Goal: Task Accomplishment & Management: Complete application form

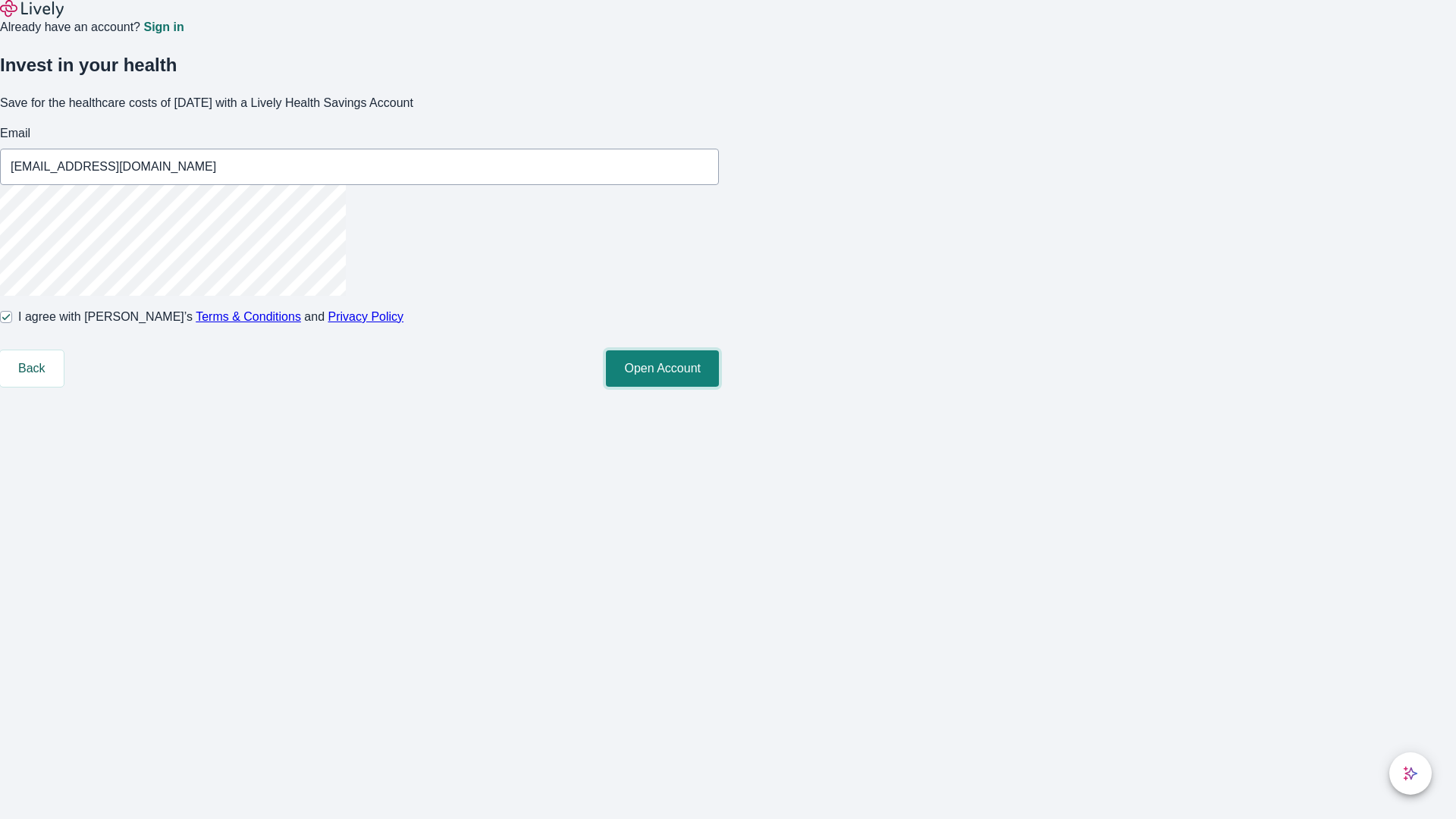
click at [719, 387] on button "Open Account" at bounding box center [662, 368] width 113 height 37
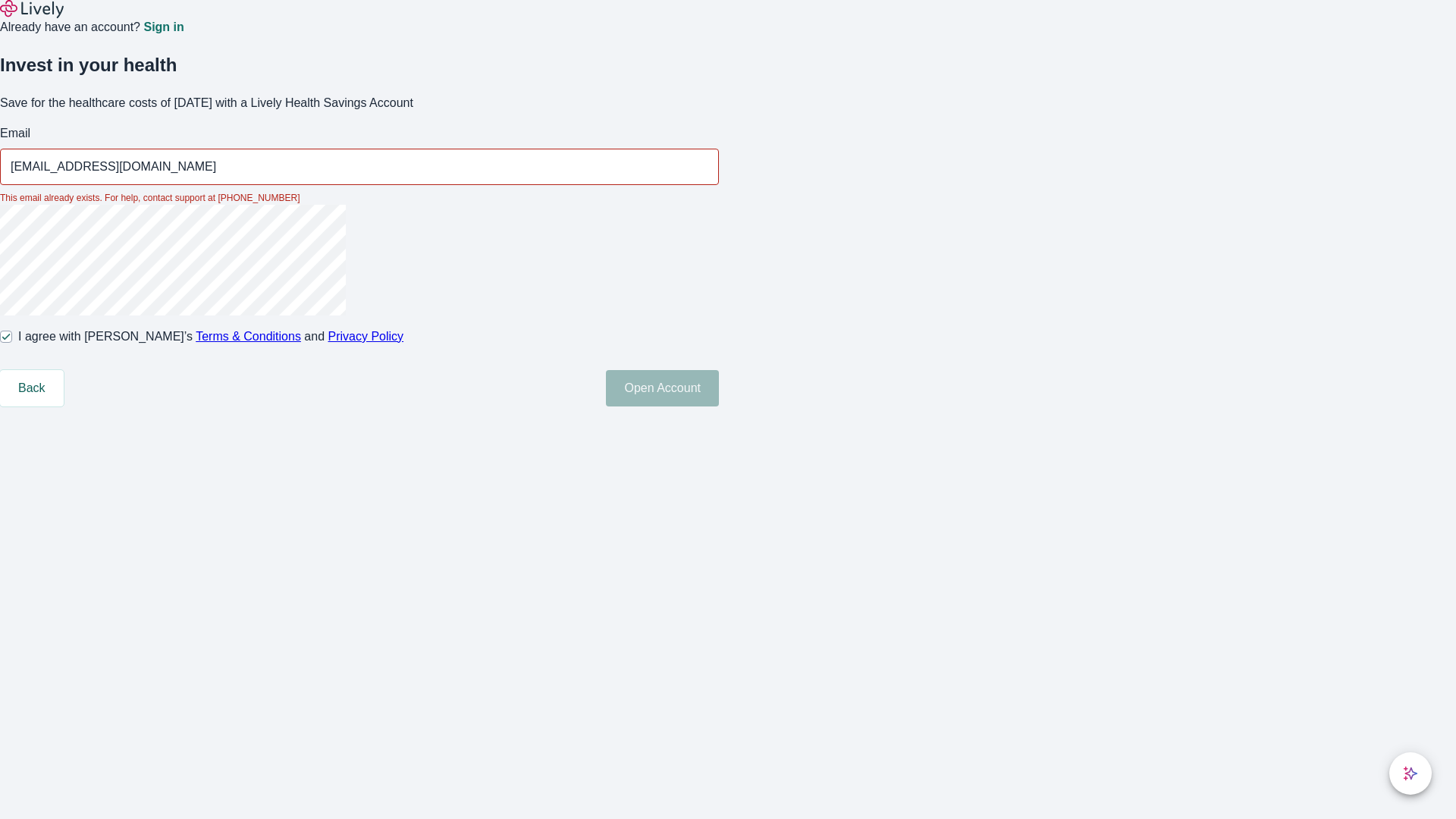
type input "[EMAIL_ADDRESS][DOMAIN_NAME]"
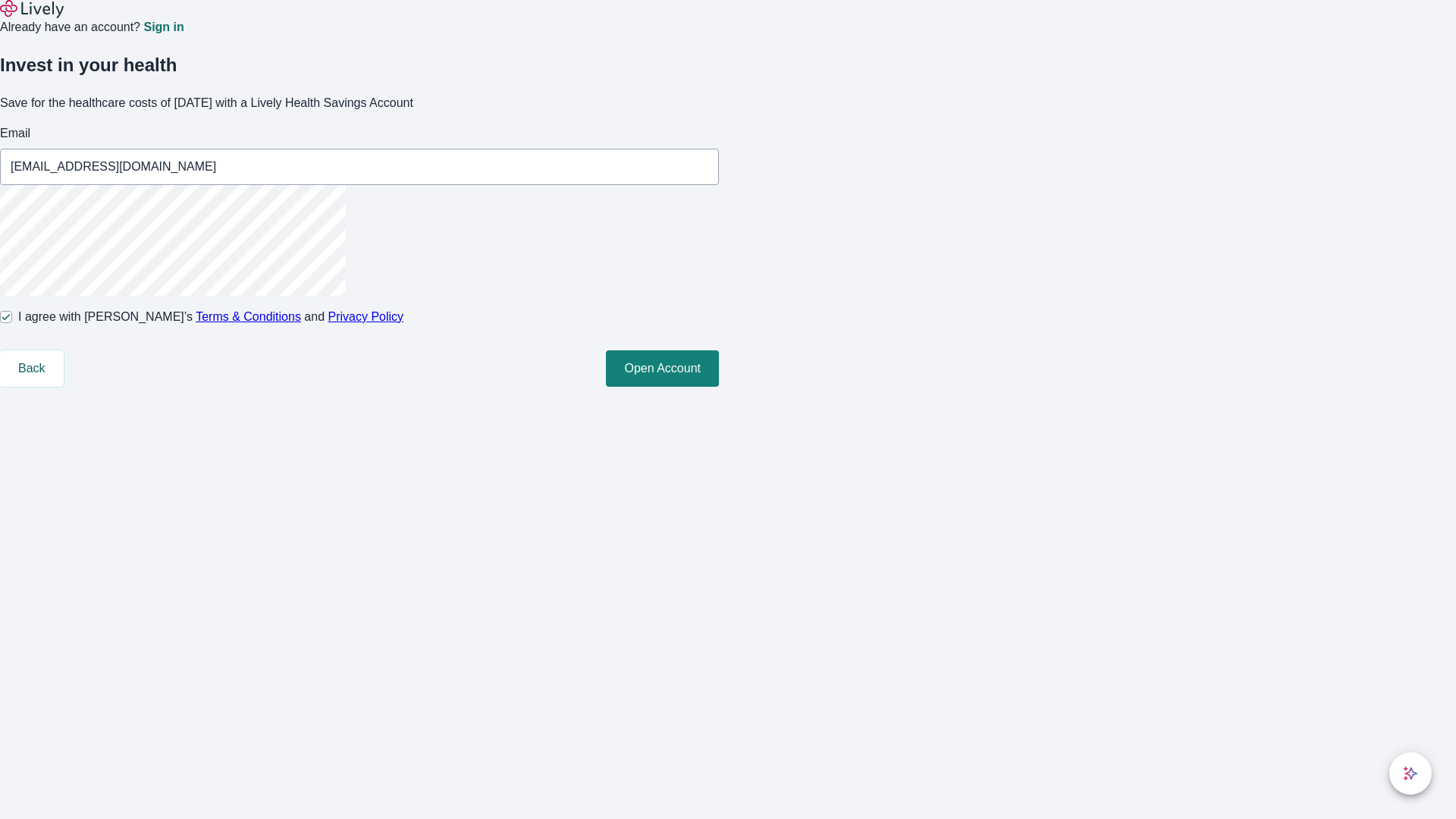
click at [12, 323] on input "I agree with Lively’s Terms & Conditions and Privacy Policy" at bounding box center [6, 317] width 12 height 12
checkbox input "false"
type input "[EMAIL_ADDRESS][DOMAIN_NAME]"
click at [12, 323] on input "I agree with Lively’s Terms & Conditions and Privacy Policy" at bounding box center [6, 317] width 12 height 12
checkbox input "true"
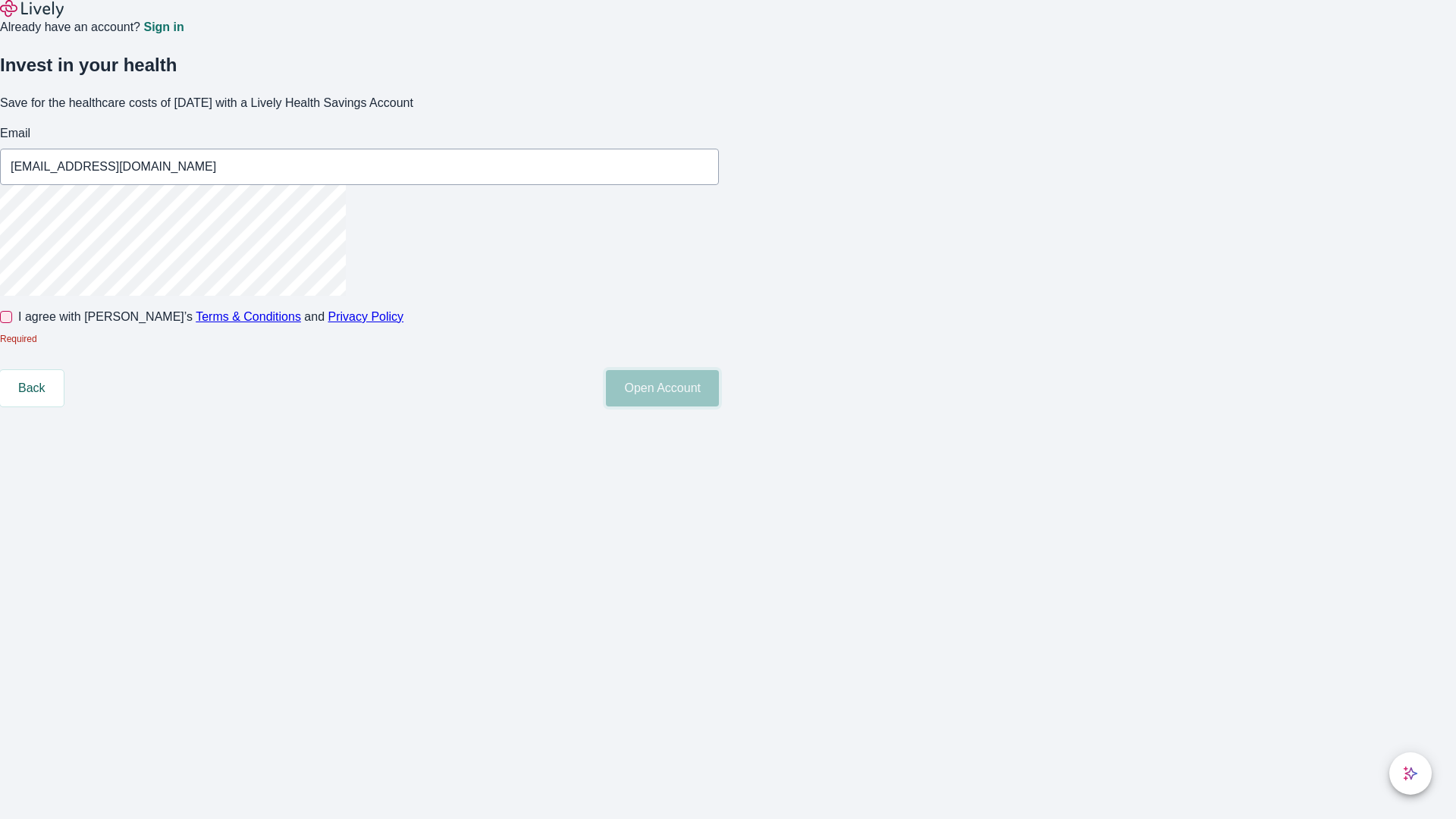
click at [719, 407] on button "Open Account" at bounding box center [662, 388] width 113 height 37
